Goal: Task Accomplishment & Management: Use online tool/utility

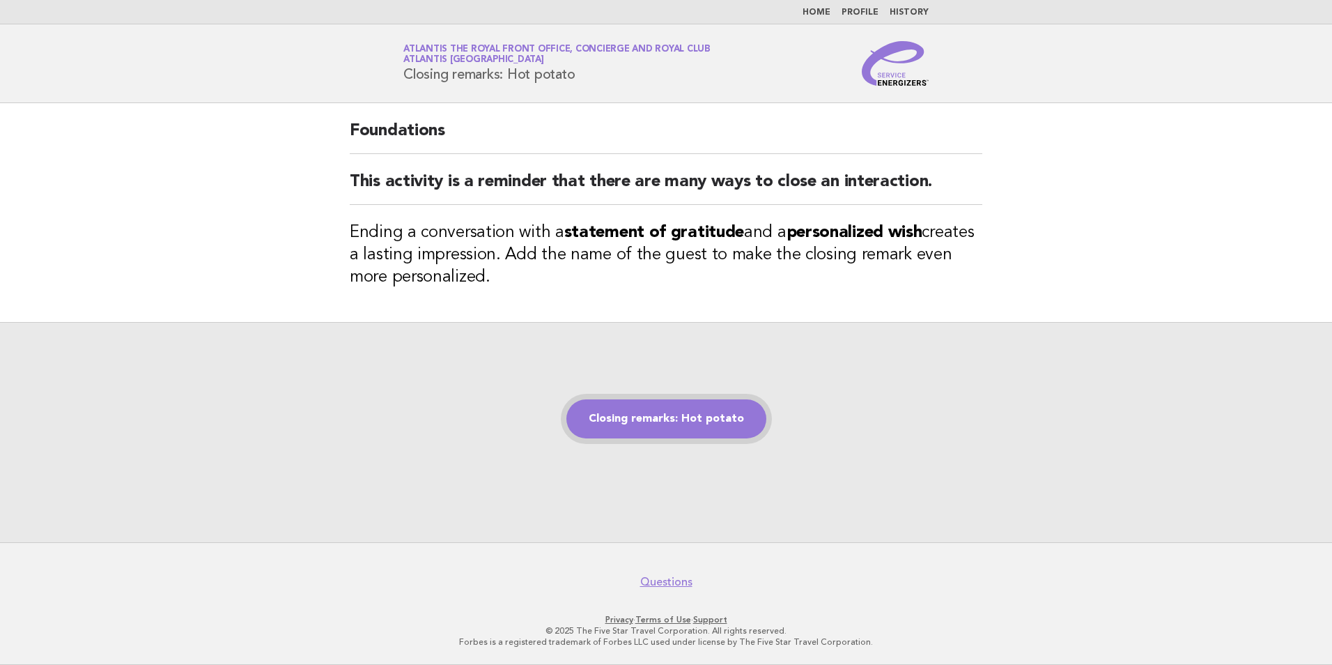
click at [673, 427] on link "Closing remarks: Hot potato" at bounding box center [667, 418] width 200 height 39
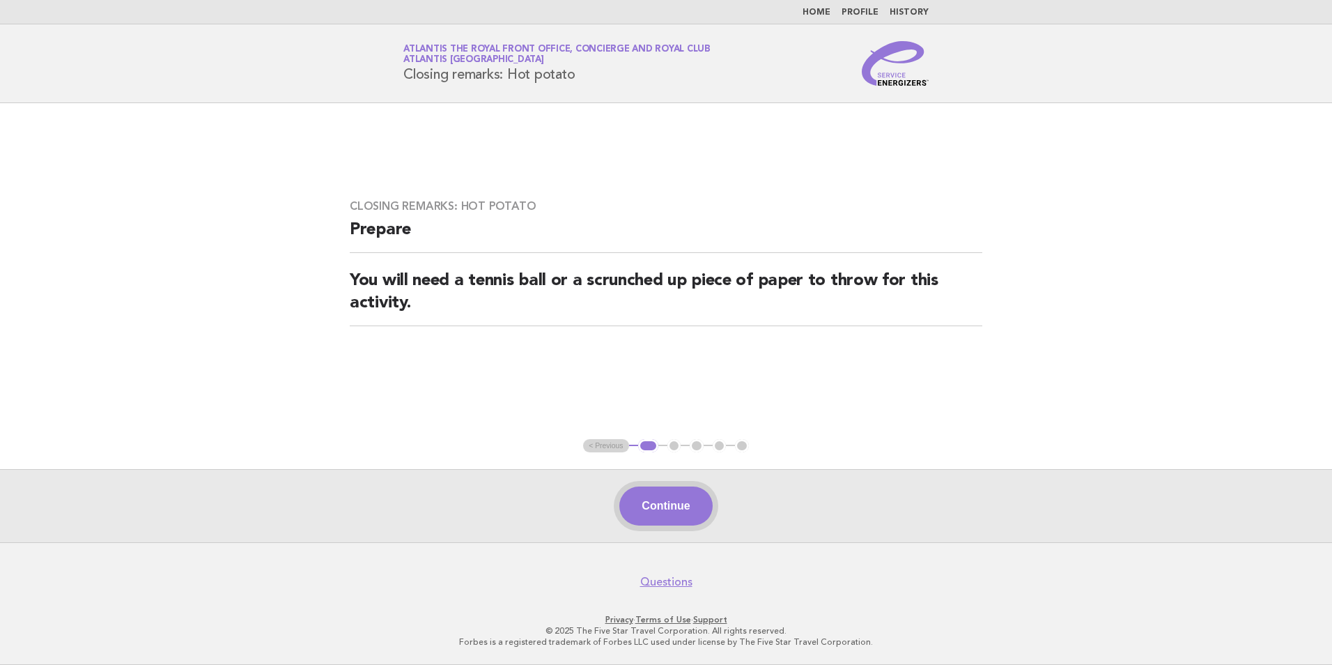
click at [659, 498] on button "Continue" at bounding box center [665, 505] width 93 height 39
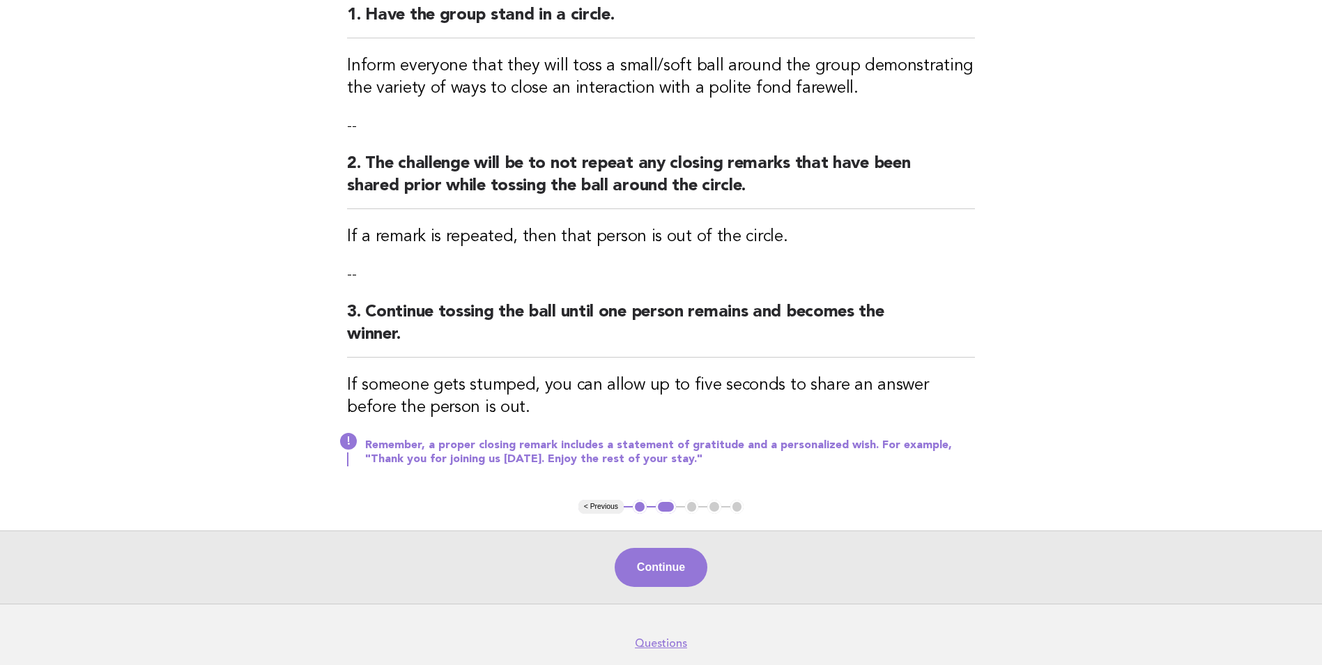
scroll to position [247, 0]
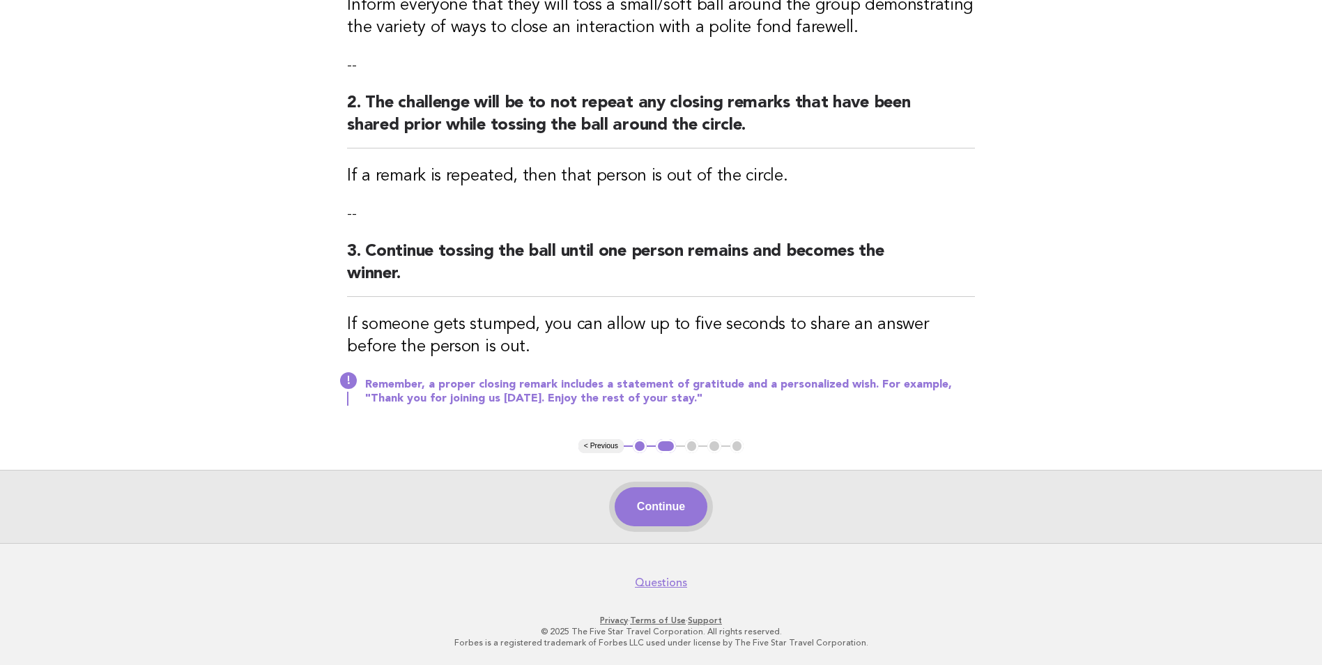
click at [653, 495] on button "Continue" at bounding box center [661, 506] width 93 height 39
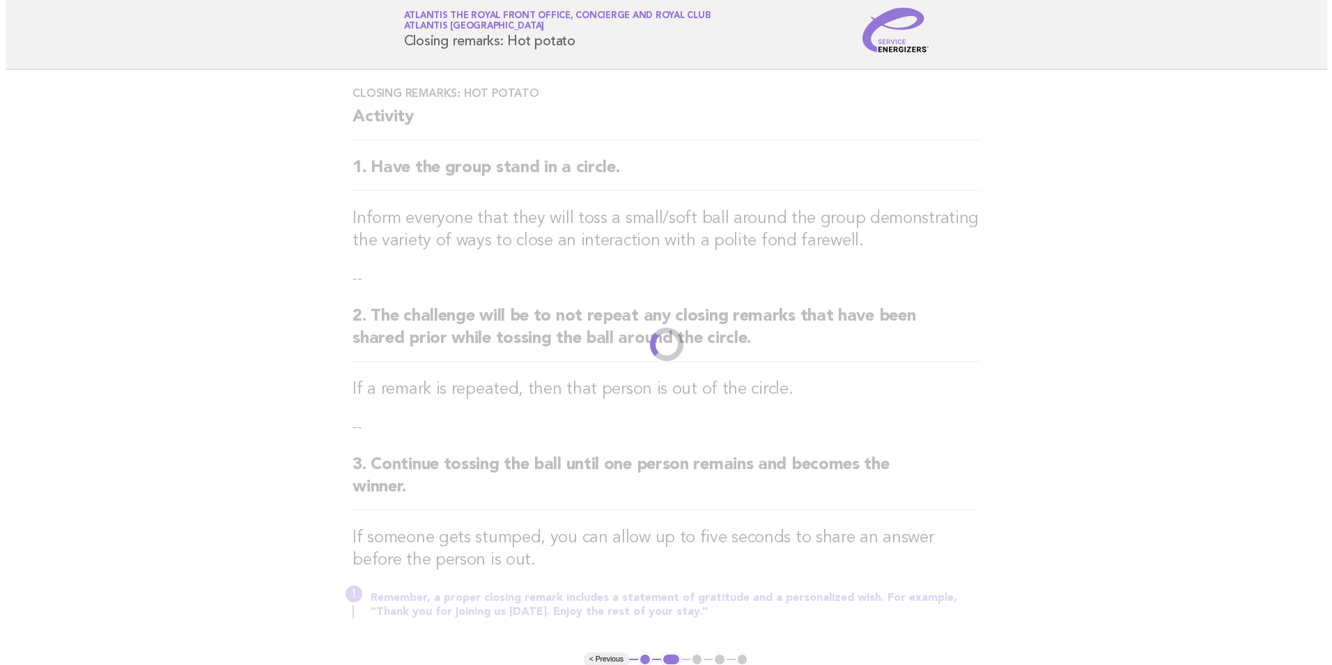
scroll to position [0, 0]
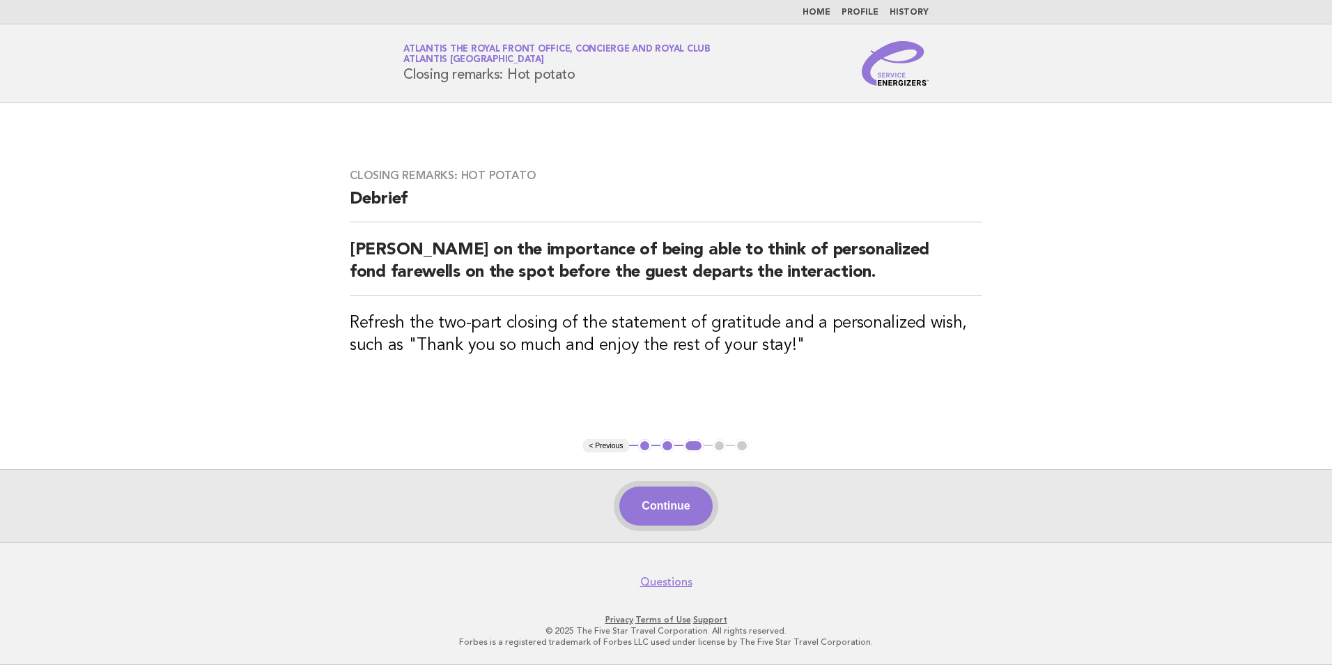
click at [656, 500] on button "Continue" at bounding box center [665, 505] width 93 height 39
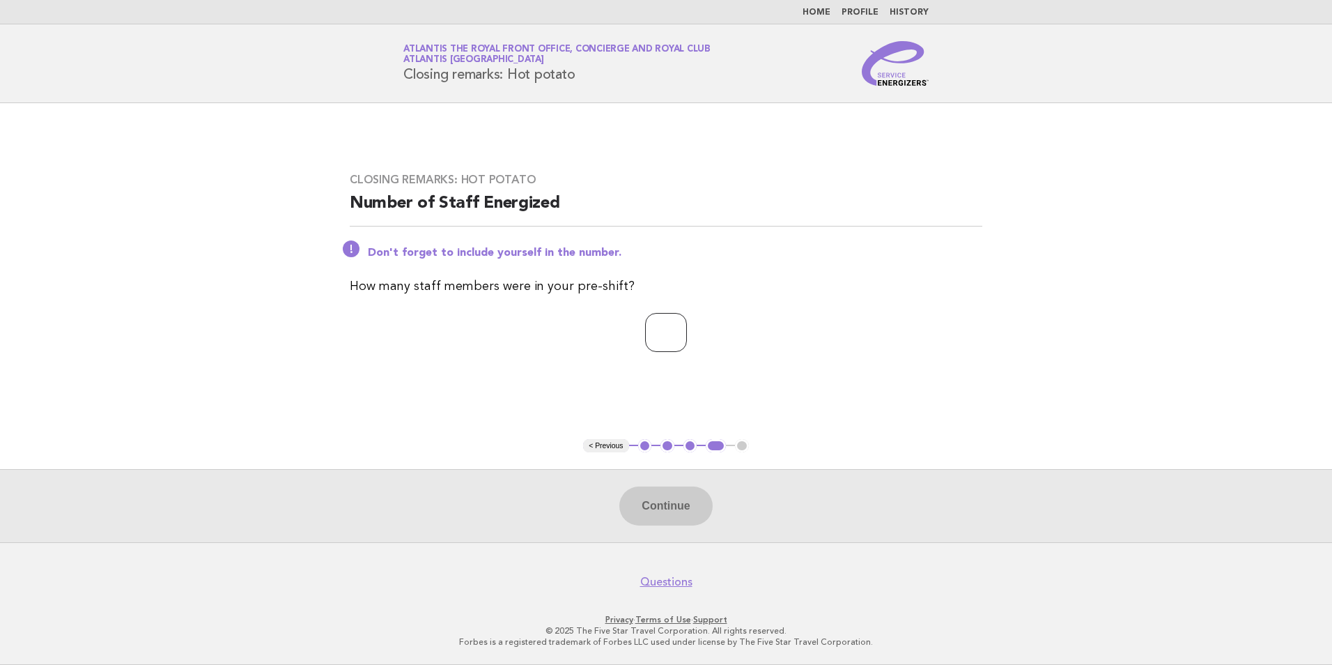
click at [681, 348] on input "number" at bounding box center [666, 332] width 42 height 39
type input "*"
click at [667, 527] on div "Continue" at bounding box center [666, 505] width 1332 height 73
click at [670, 502] on button "Continue" at bounding box center [665, 505] width 93 height 39
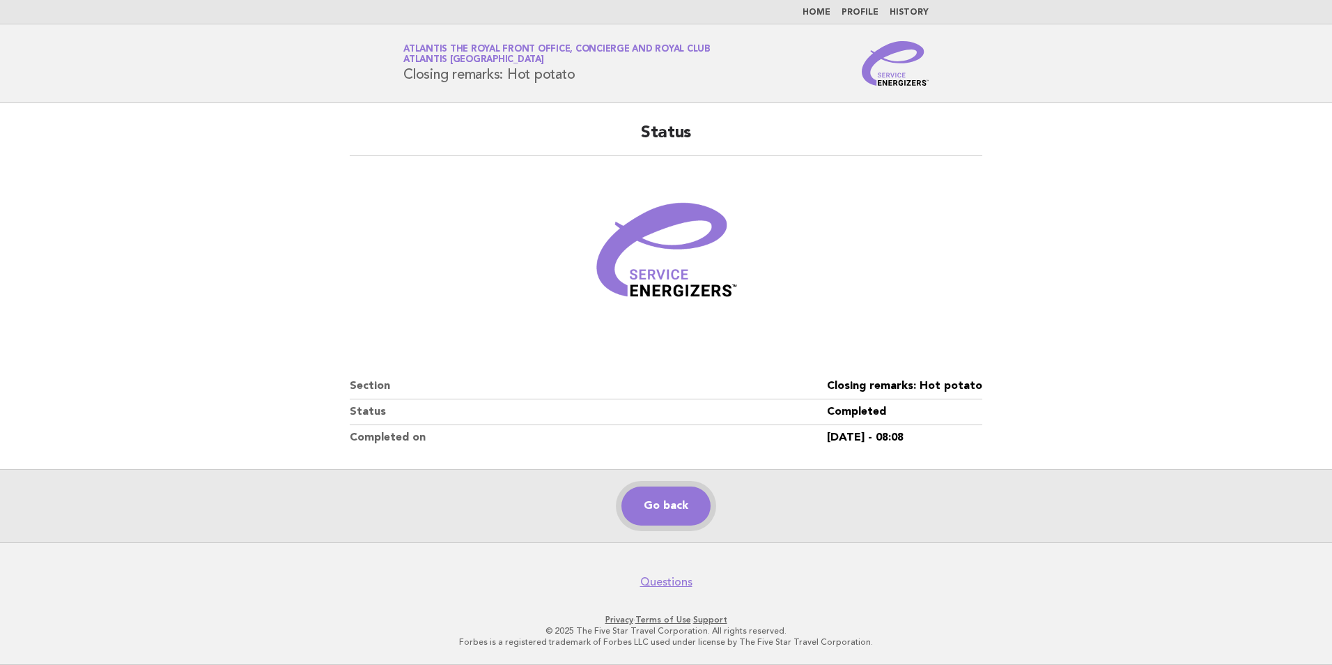
click at [670, 502] on link "Go back" at bounding box center [666, 505] width 89 height 39
